Goal: Navigation & Orientation: Find specific page/section

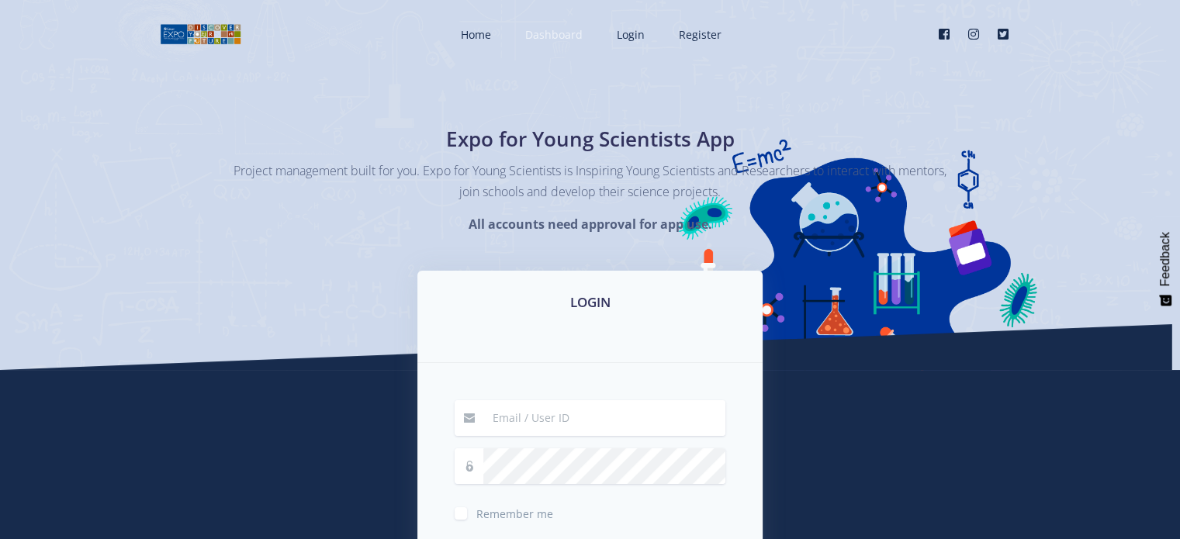
click at [546, 30] on span "Dashboard" at bounding box center [553, 34] width 57 height 15
click at [484, 36] on span "Home" at bounding box center [476, 34] width 30 height 15
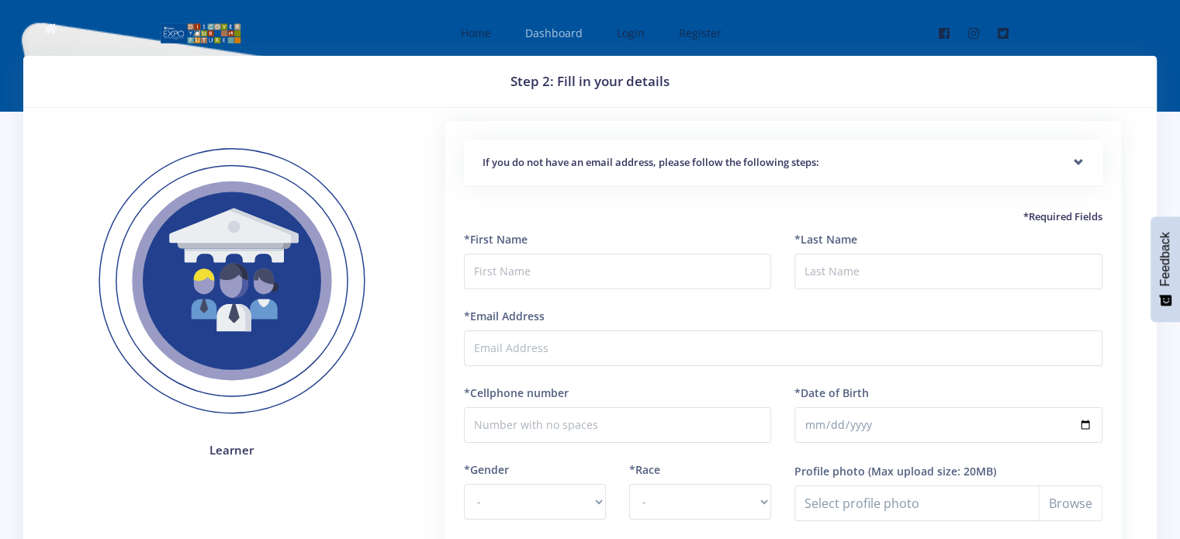
click at [573, 36] on span "Dashboard" at bounding box center [553, 33] width 57 height 15
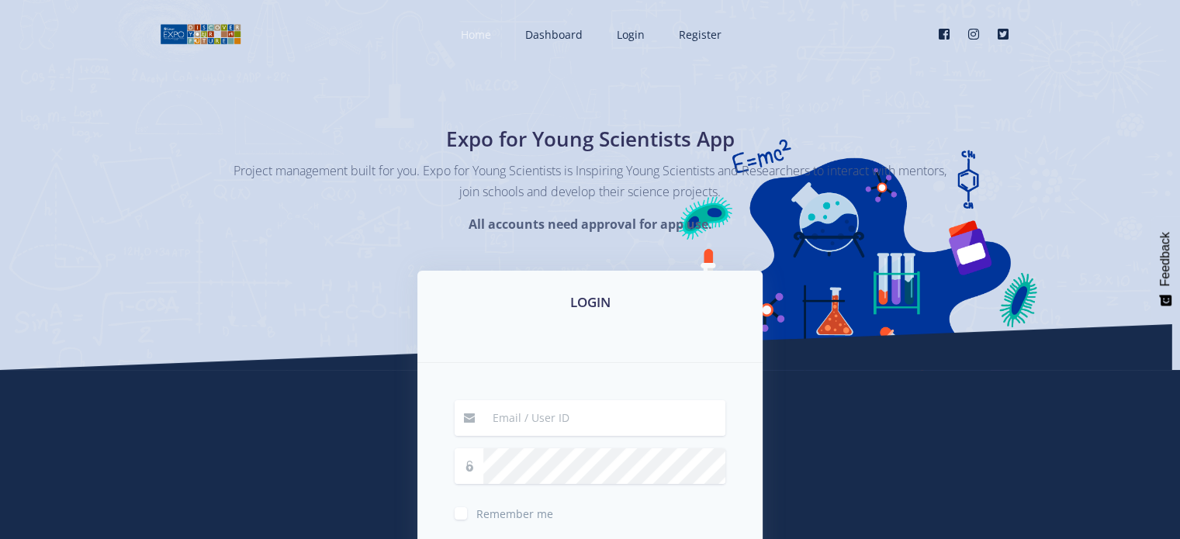
click at [494, 36] on link "Home" at bounding box center [474, 34] width 58 height 41
